Goal: Information Seeking & Learning: Learn about a topic

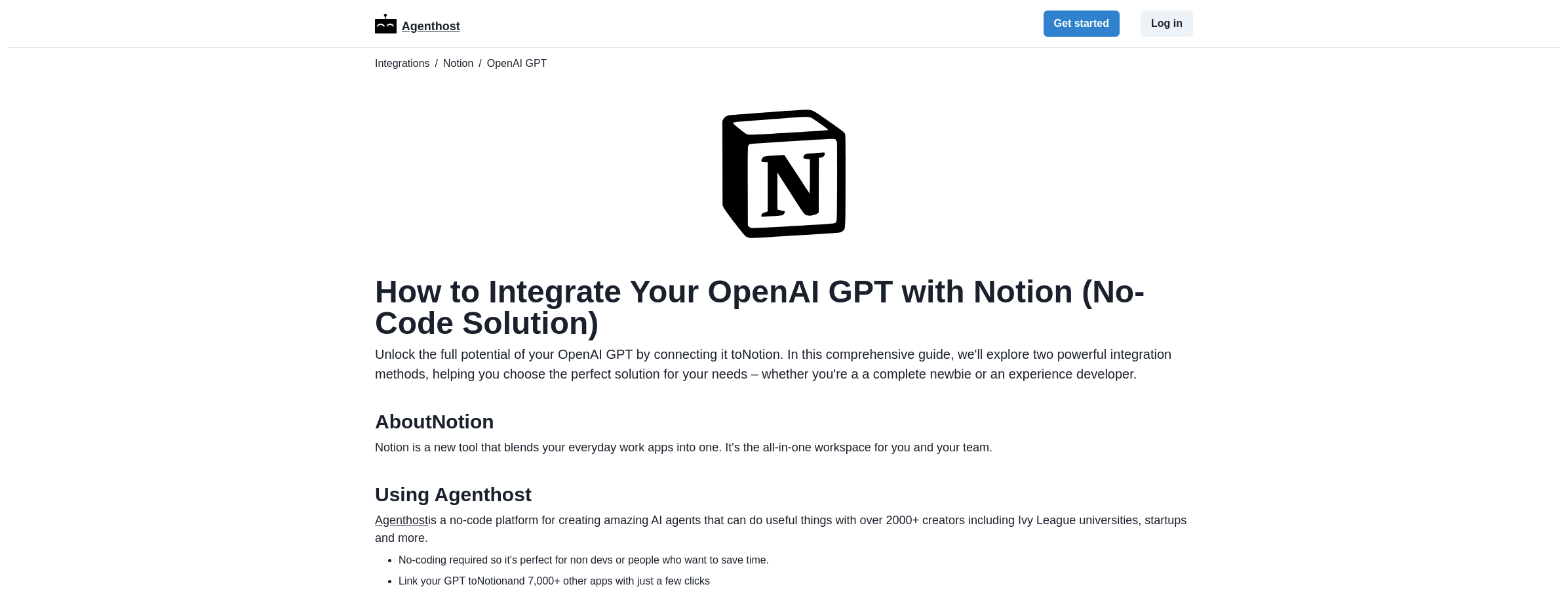
click at [407, 28] on p "Agenthost" at bounding box center [431, 24] width 58 height 23
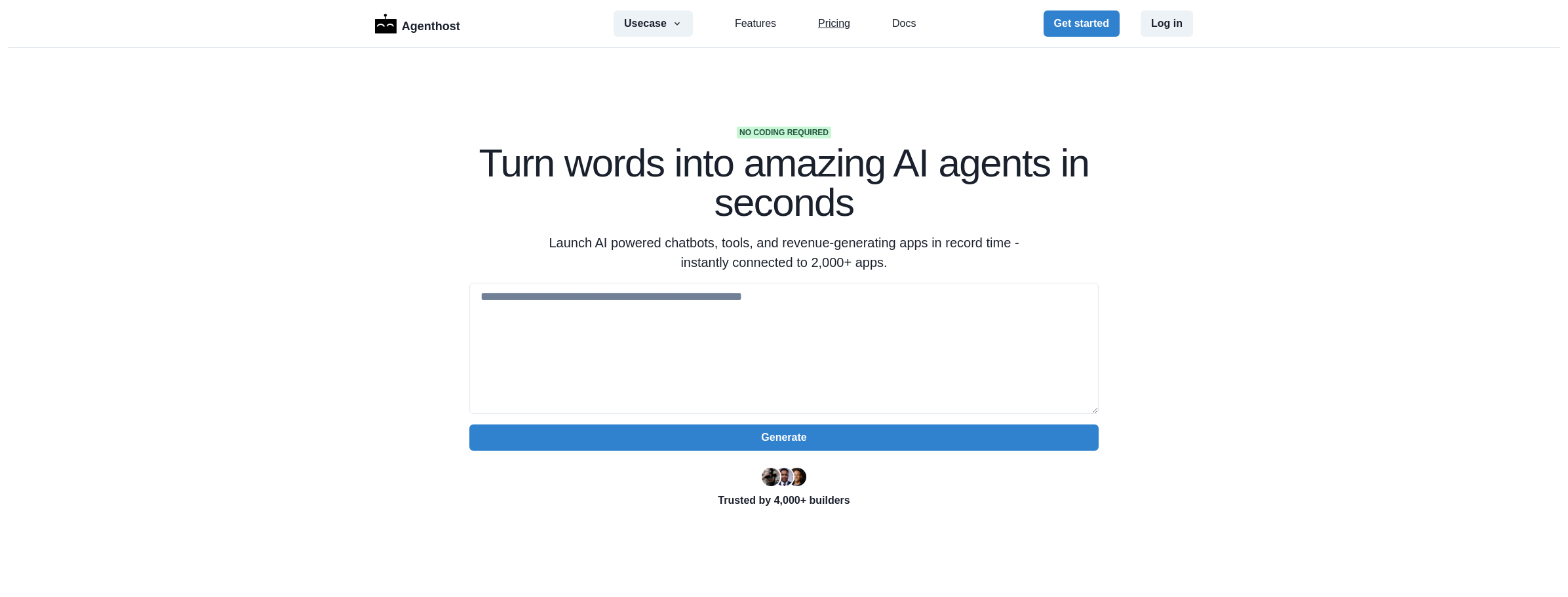
click at [844, 20] on link "Pricing" at bounding box center [834, 23] width 32 height 15
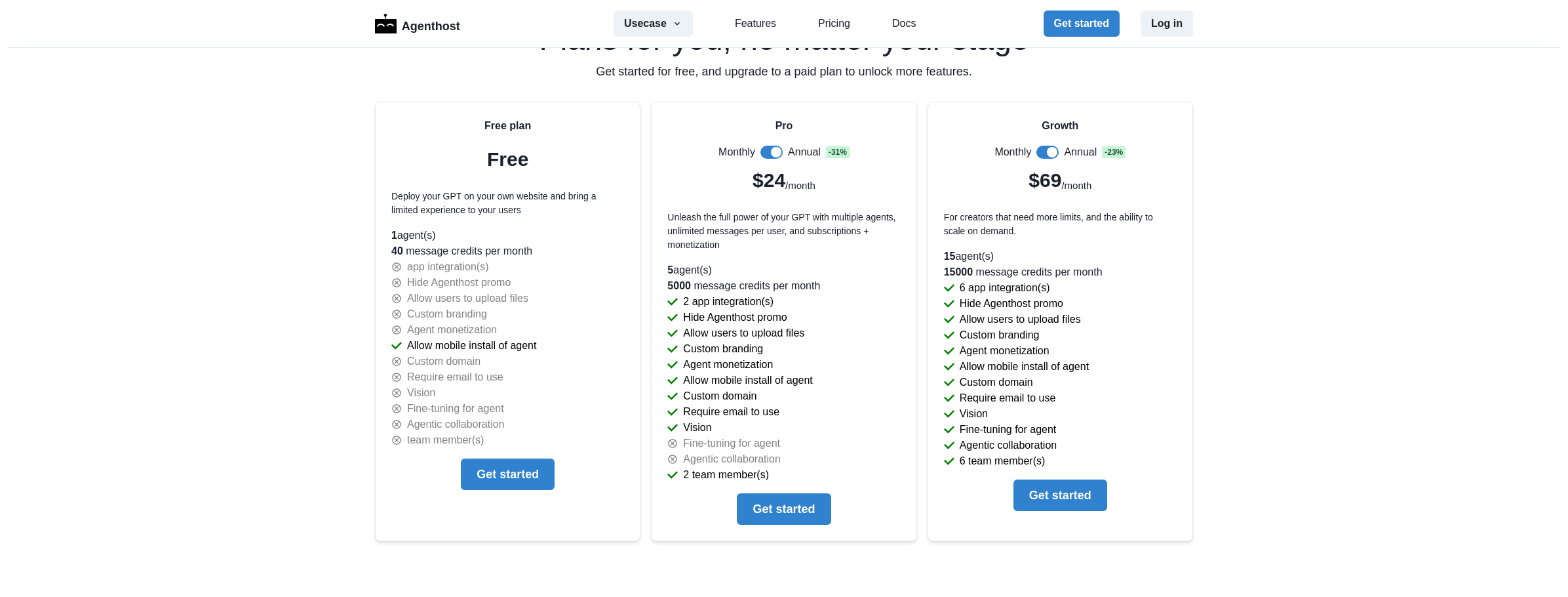
scroll to position [2782, 0]
click at [747, 31] on link "Features" at bounding box center [755, 23] width 42 height 15
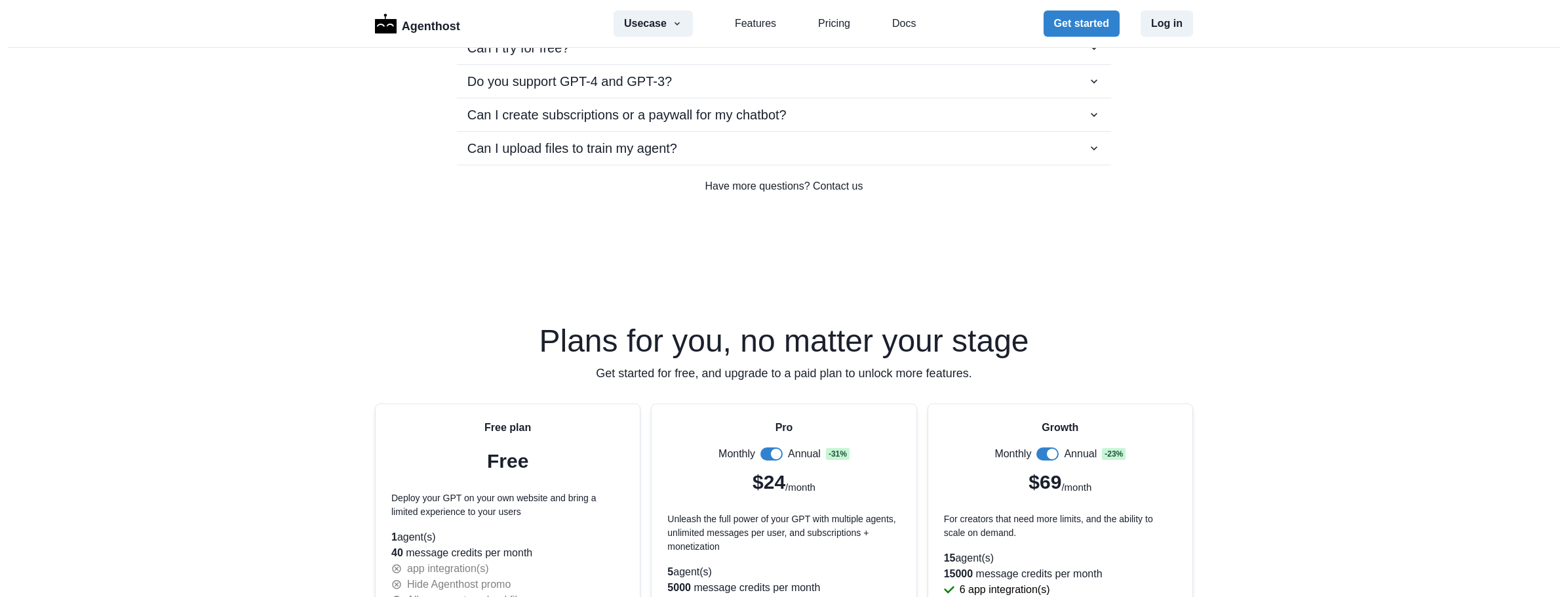
scroll to position [2479, 0]
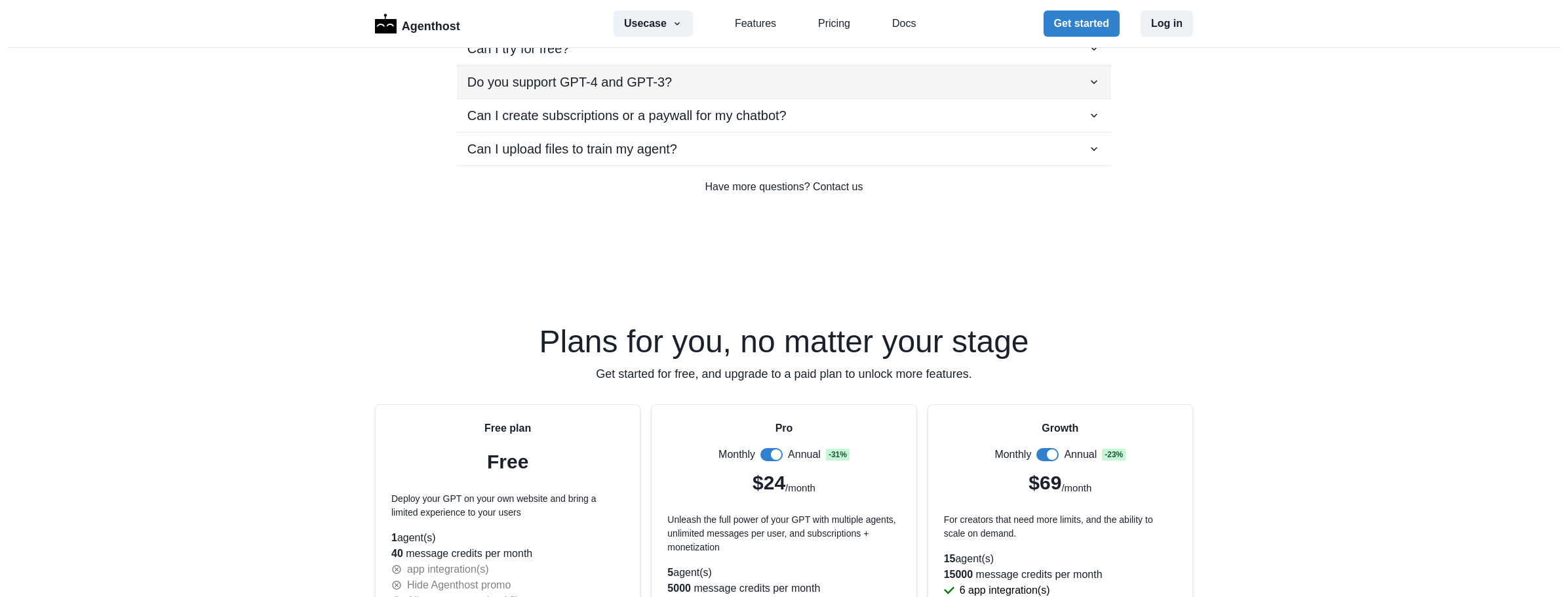
click at [673, 83] on div "Do you support GPT-4 and GPT-3?" at bounding box center [784, 82] width 633 height 19
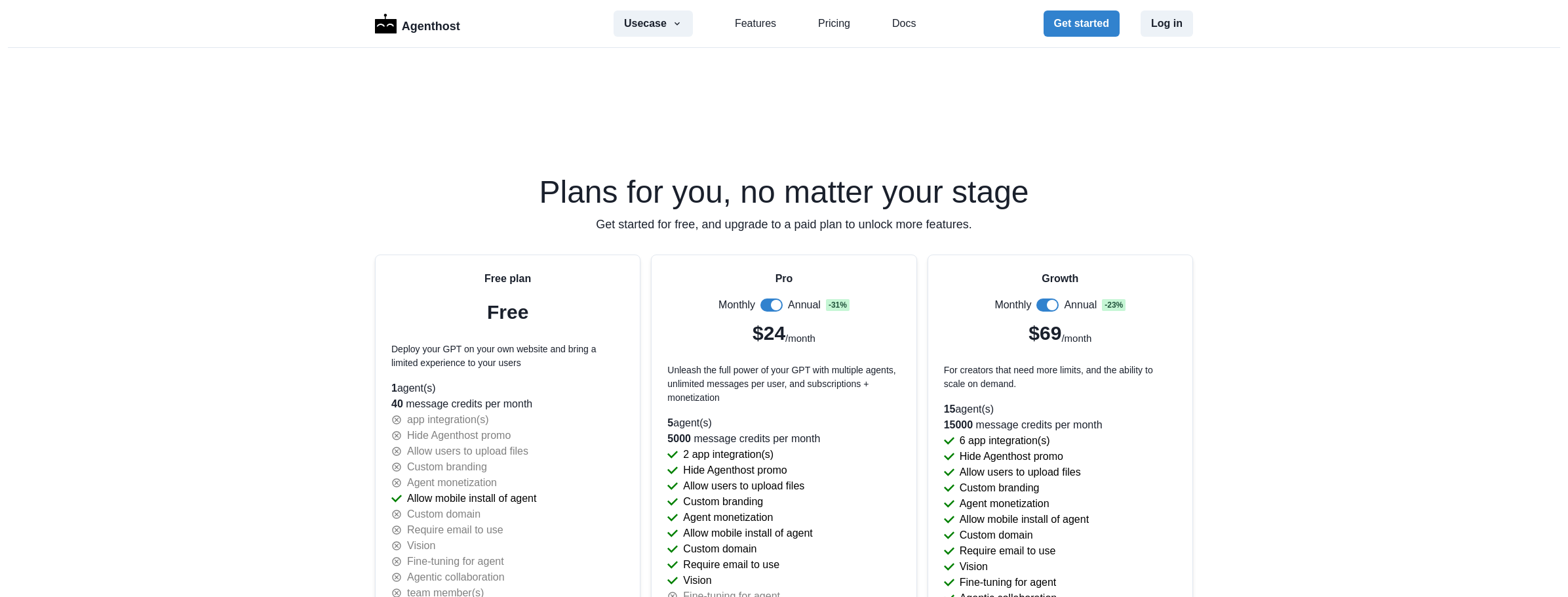
scroll to position [2830, 0]
